Goal: Task Accomplishment & Management: Use online tool/utility

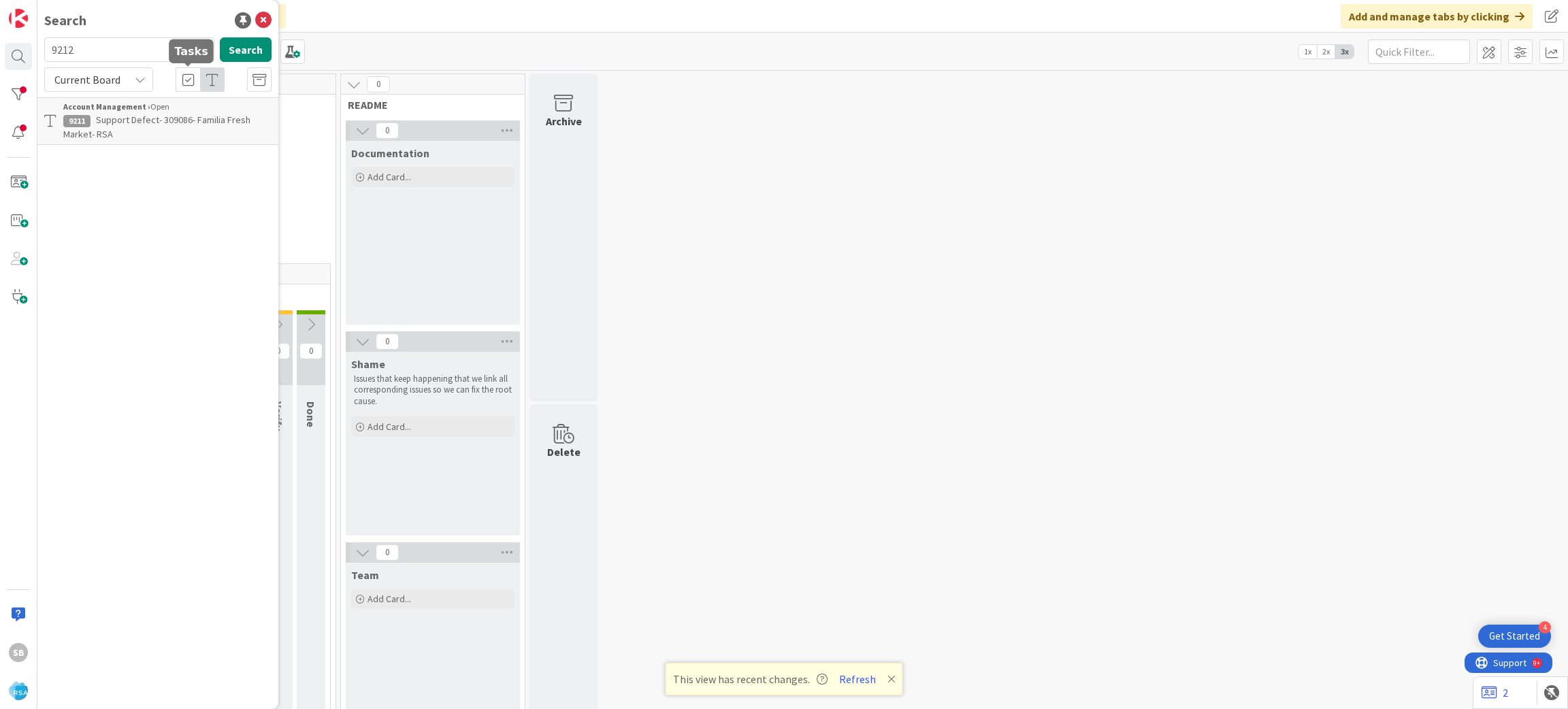
type input "9212"
click at [150, 85] on div "Current Board" at bounding box center [98, 79] width 109 height 25
click at [234, 118] on span "Support Defect- 309075- [PERSON_NAME] Markets - RSA" at bounding box center [163, 127] width 200 height 26
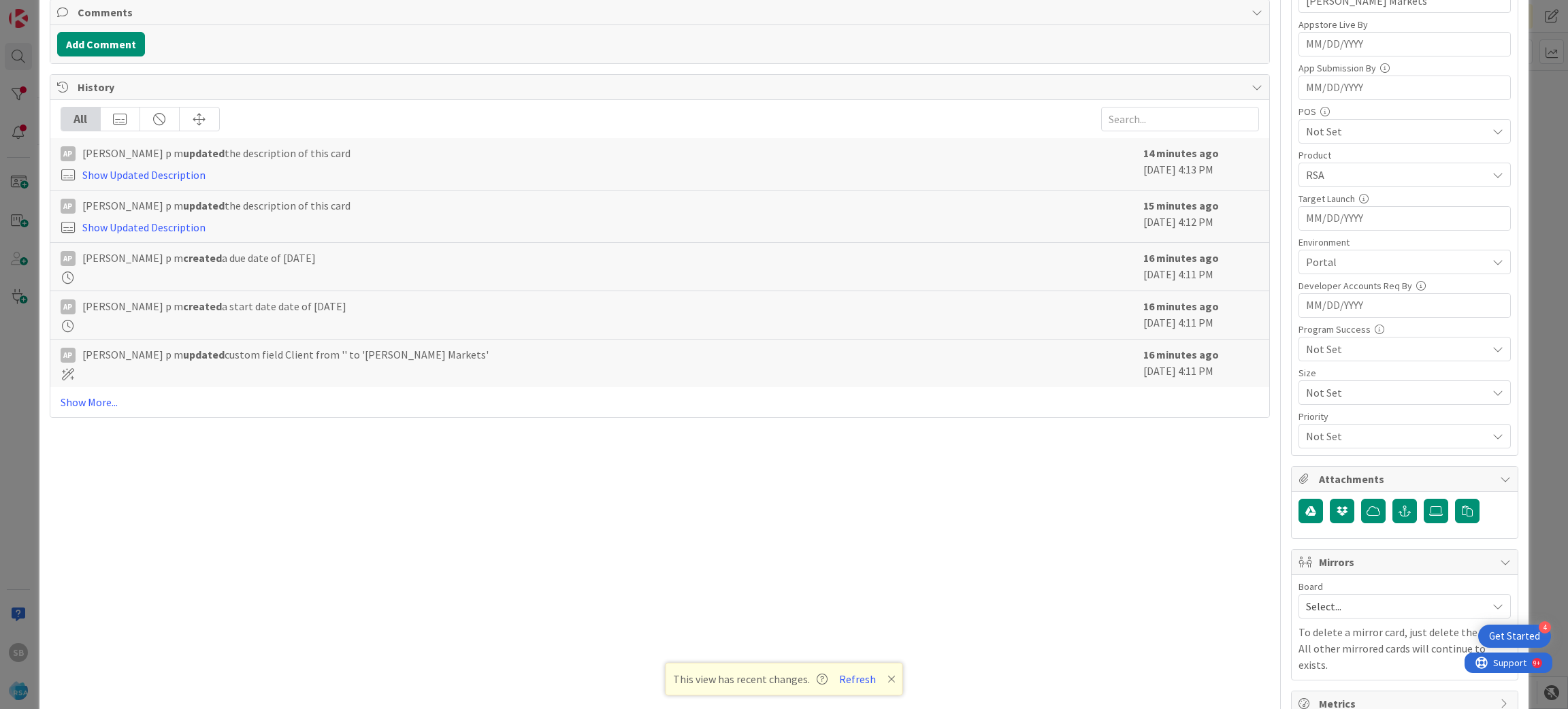
scroll to position [378, 0]
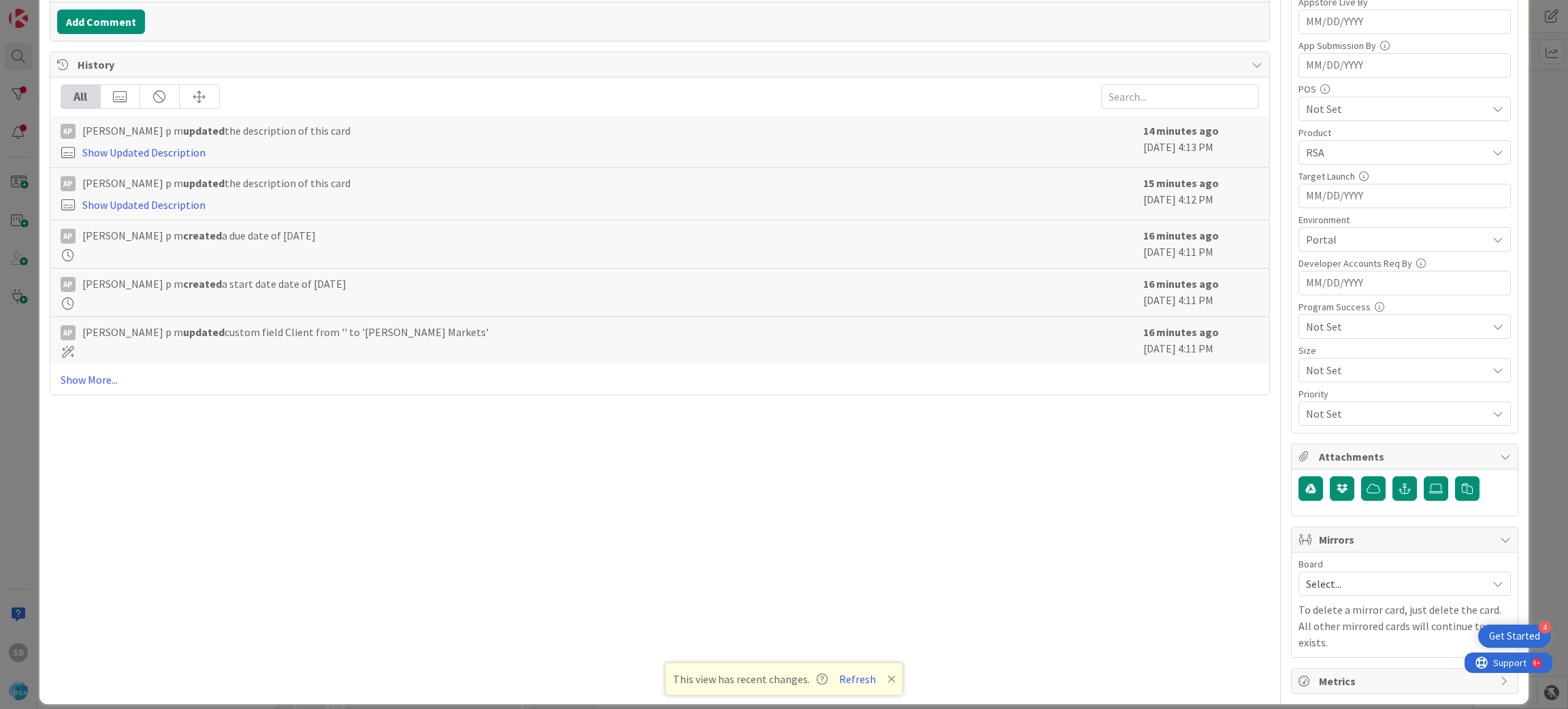
click at [1343, 583] on span "Select..." at bounding box center [1393, 584] width 175 height 19
click at [1329, 670] on span "Software Development" at bounding box center [1414, 672] width 180 height 20
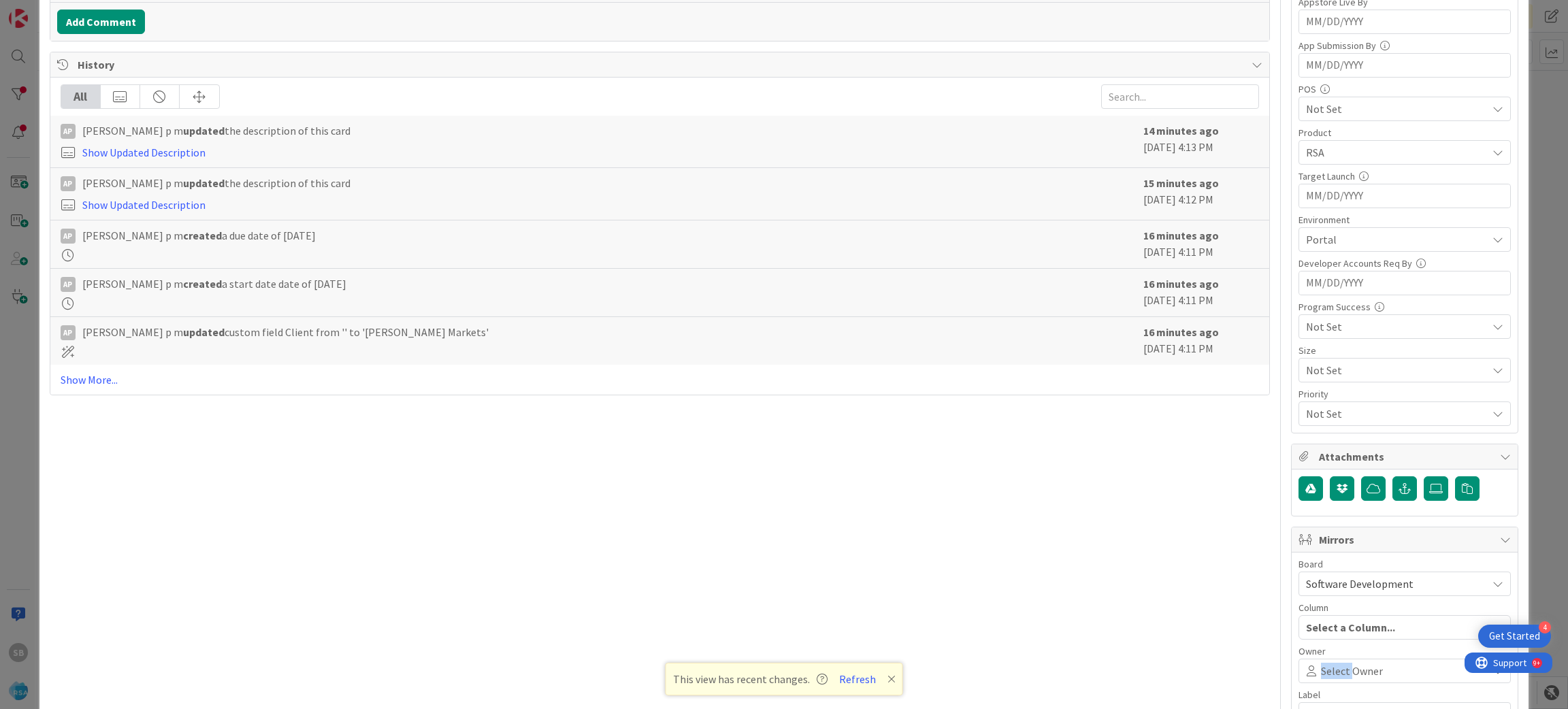
click at [1329, 670] on span "Select Owner" at bounding box center [1351, 672] width 62 height 16
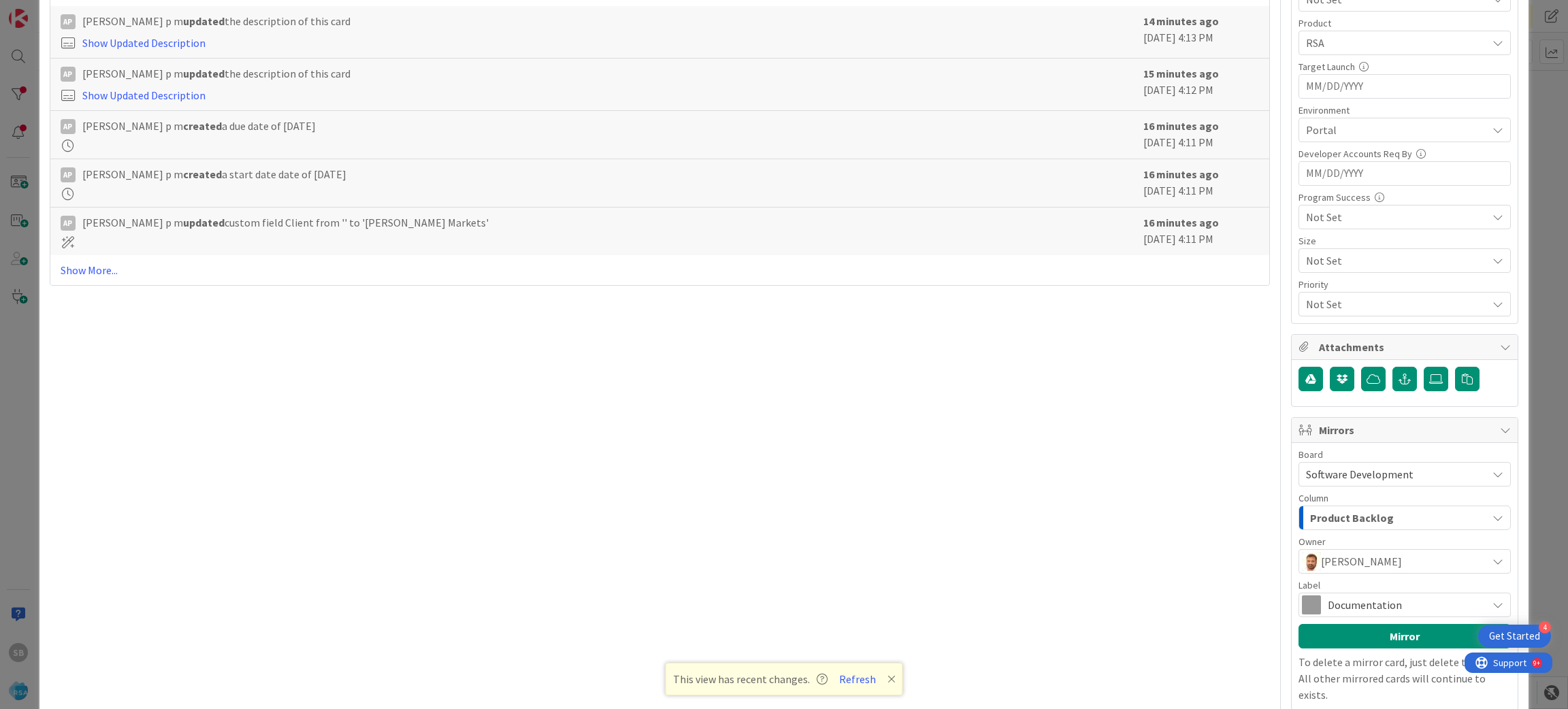
scroll to position [506, 0]
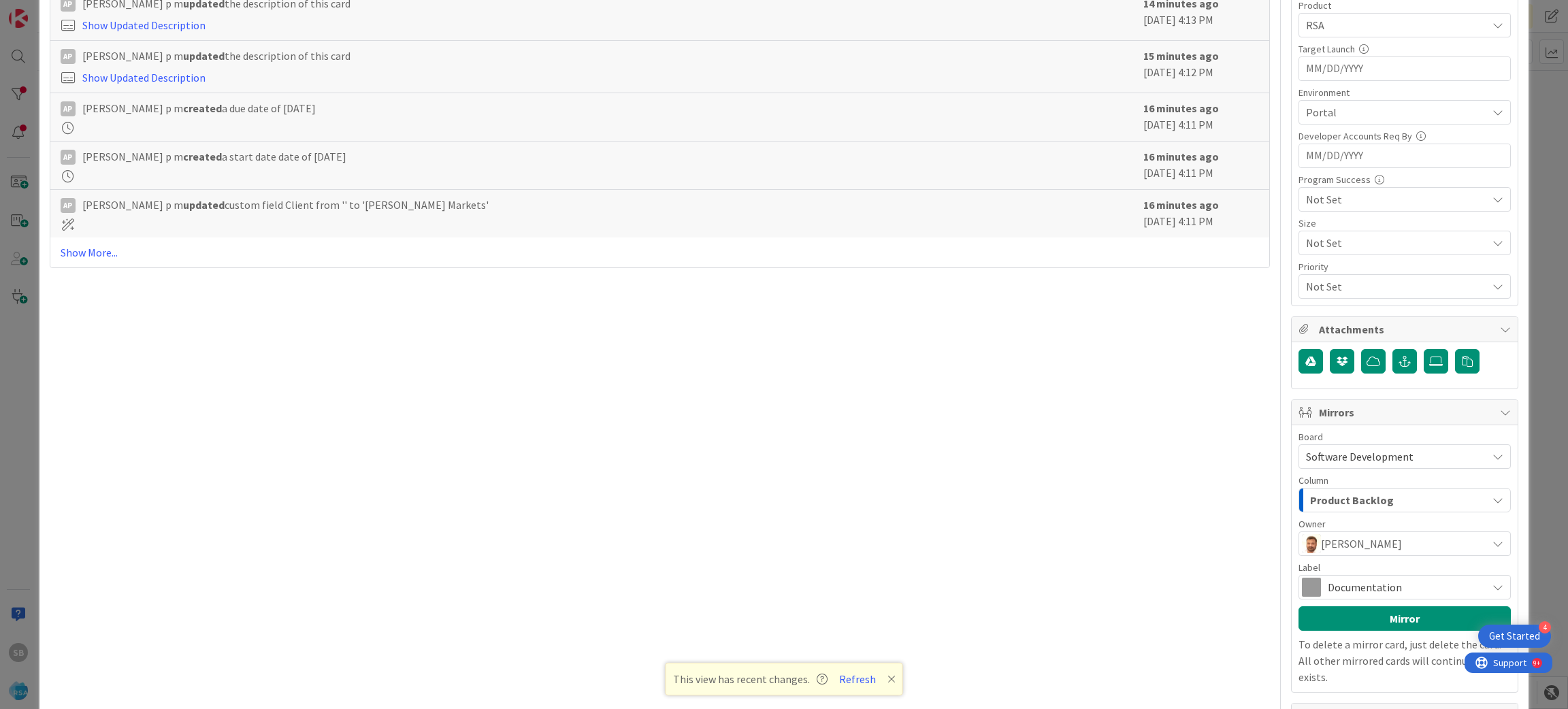
click at [1372, 588] on span "Documentation" at bounding box center [1403, 587] width 152 height 19
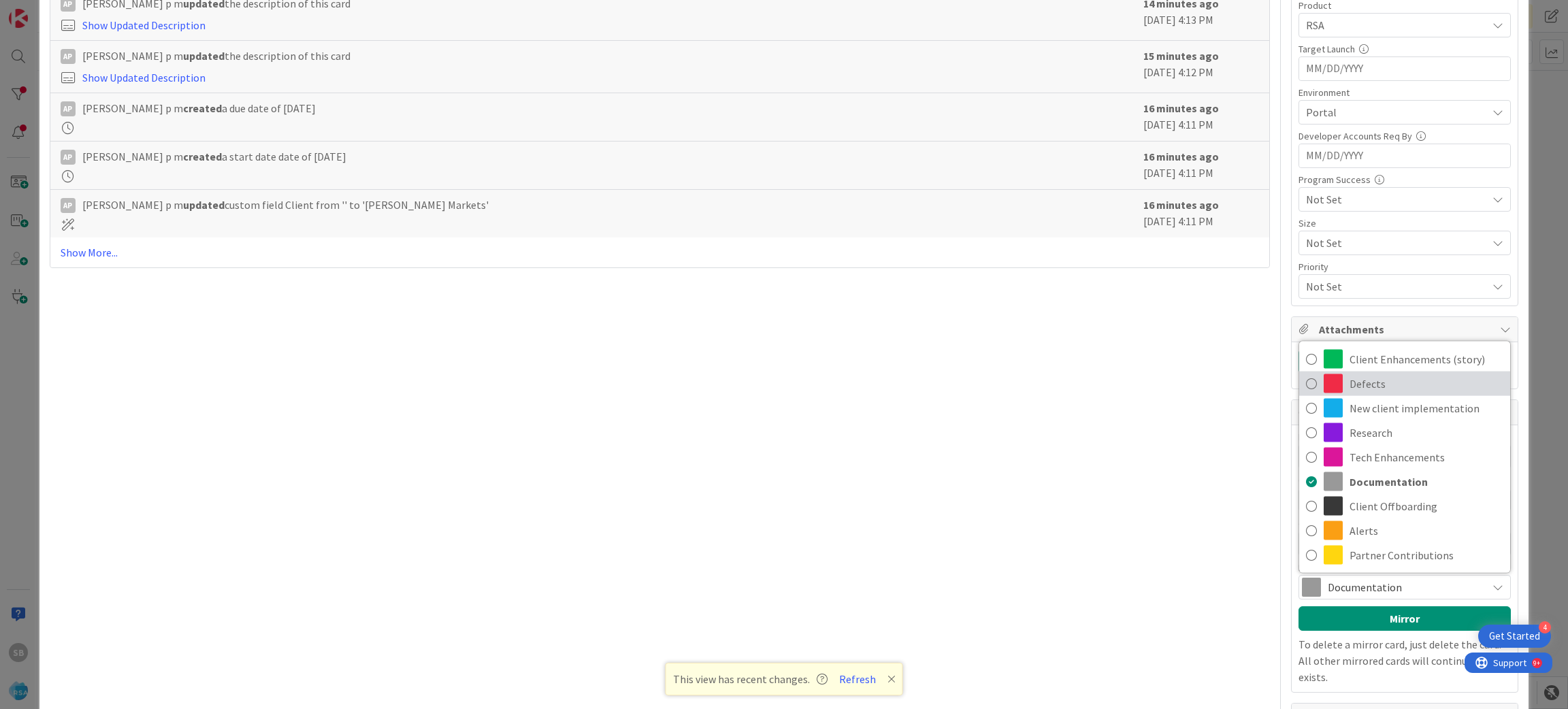
click at [1330, 384] on link "Defects" at bounding box center [1405, 384] width 211 height 25
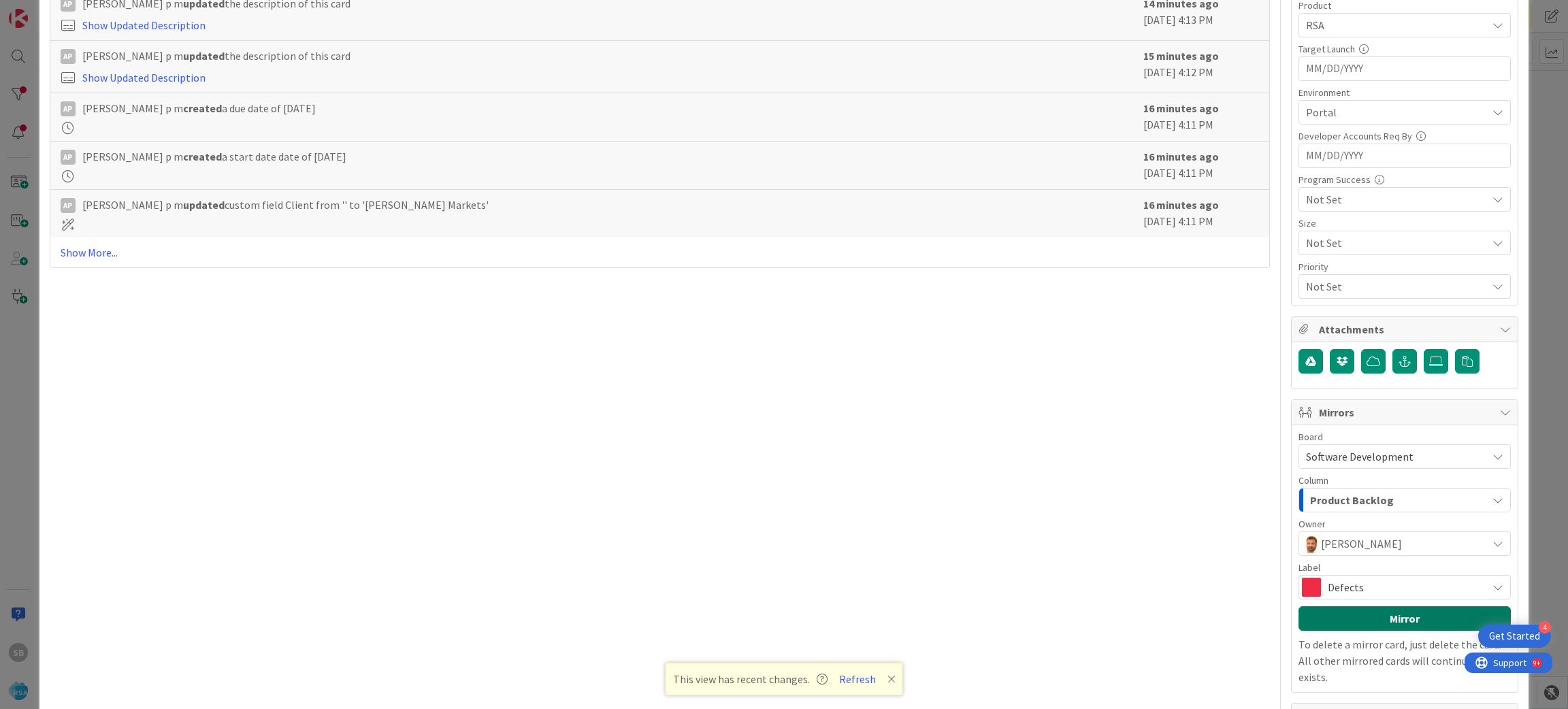
click at [1370, 627] on button "Mirror" at bounding box center [1404, 618] width 212 height 25
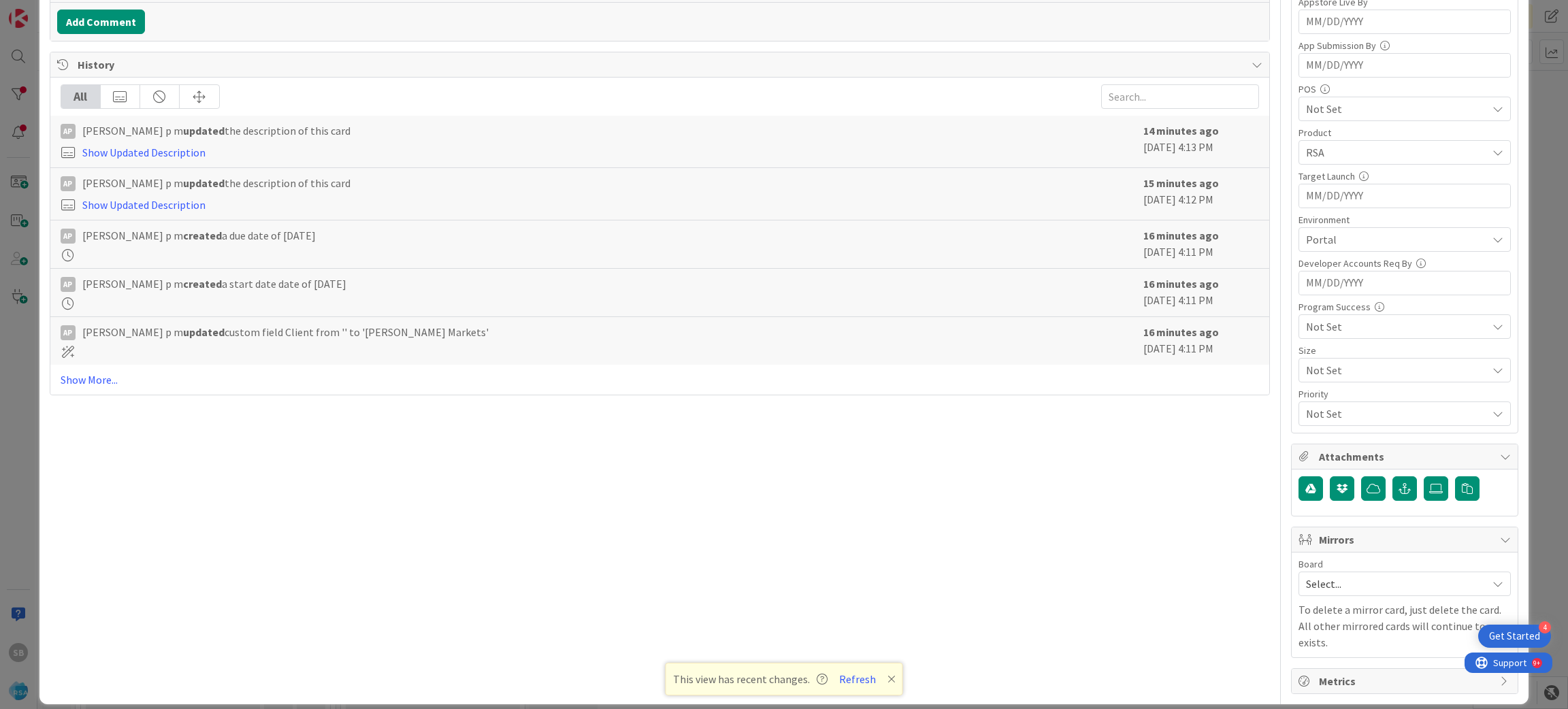
scroll to position [0, 0]
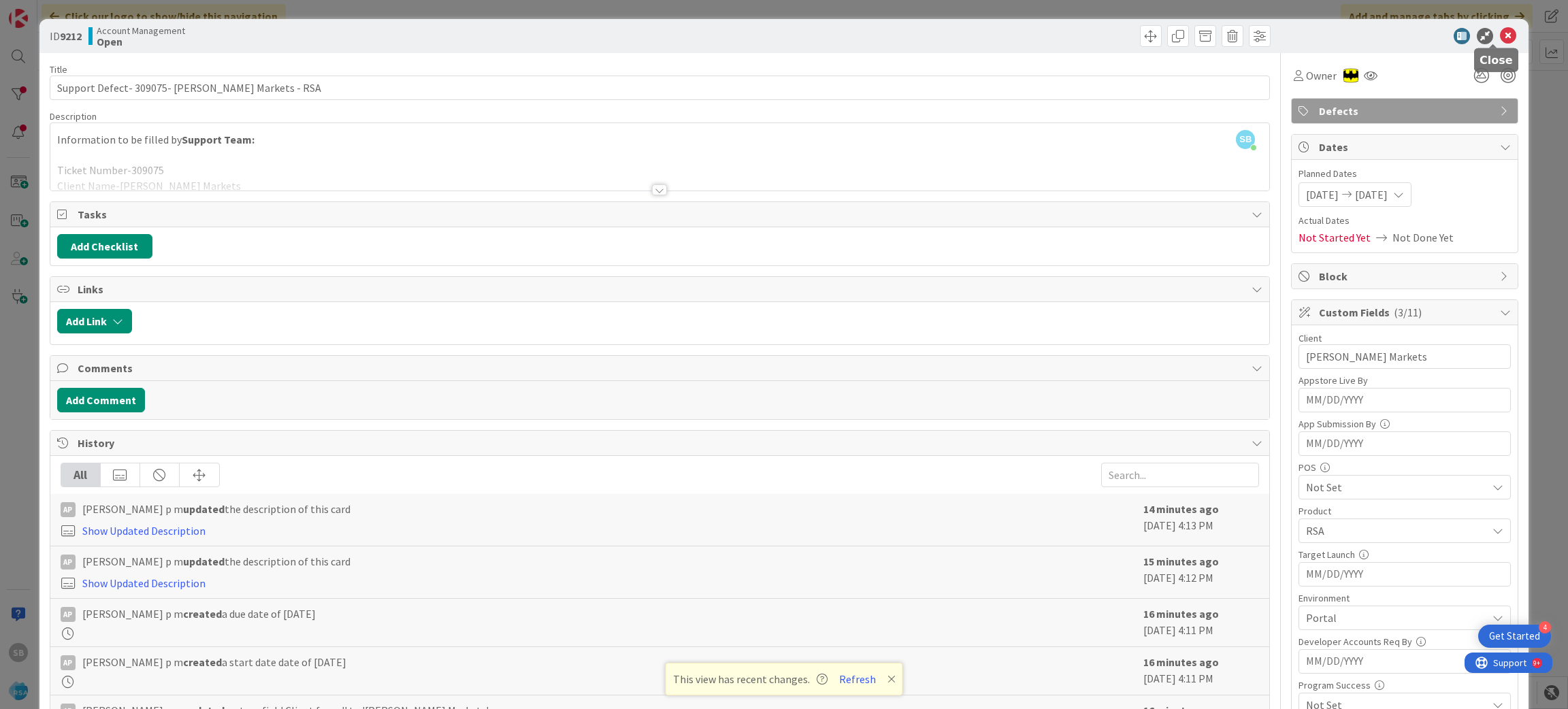
click at [1500, 35] on icon at bounding box center [1508, 36] width 16 height 16
